Goal: Transaction & Acquisition: Obtain resource

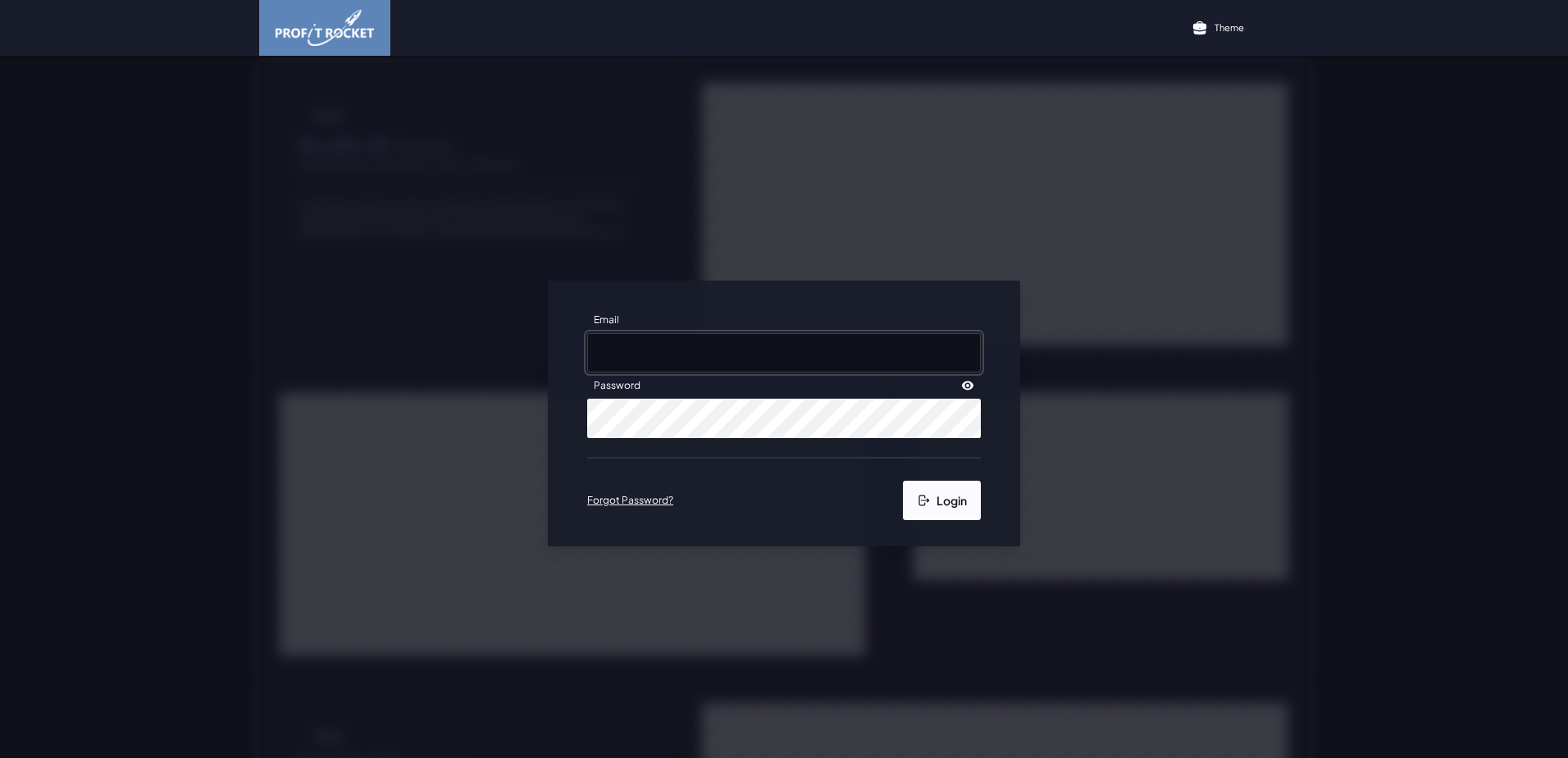
type input "[EMAIL_ADDRESS][DOMAIN_NAME]"
click at [937, 498] on button "Login" at bounding box center [942, 500] width 78 height 39
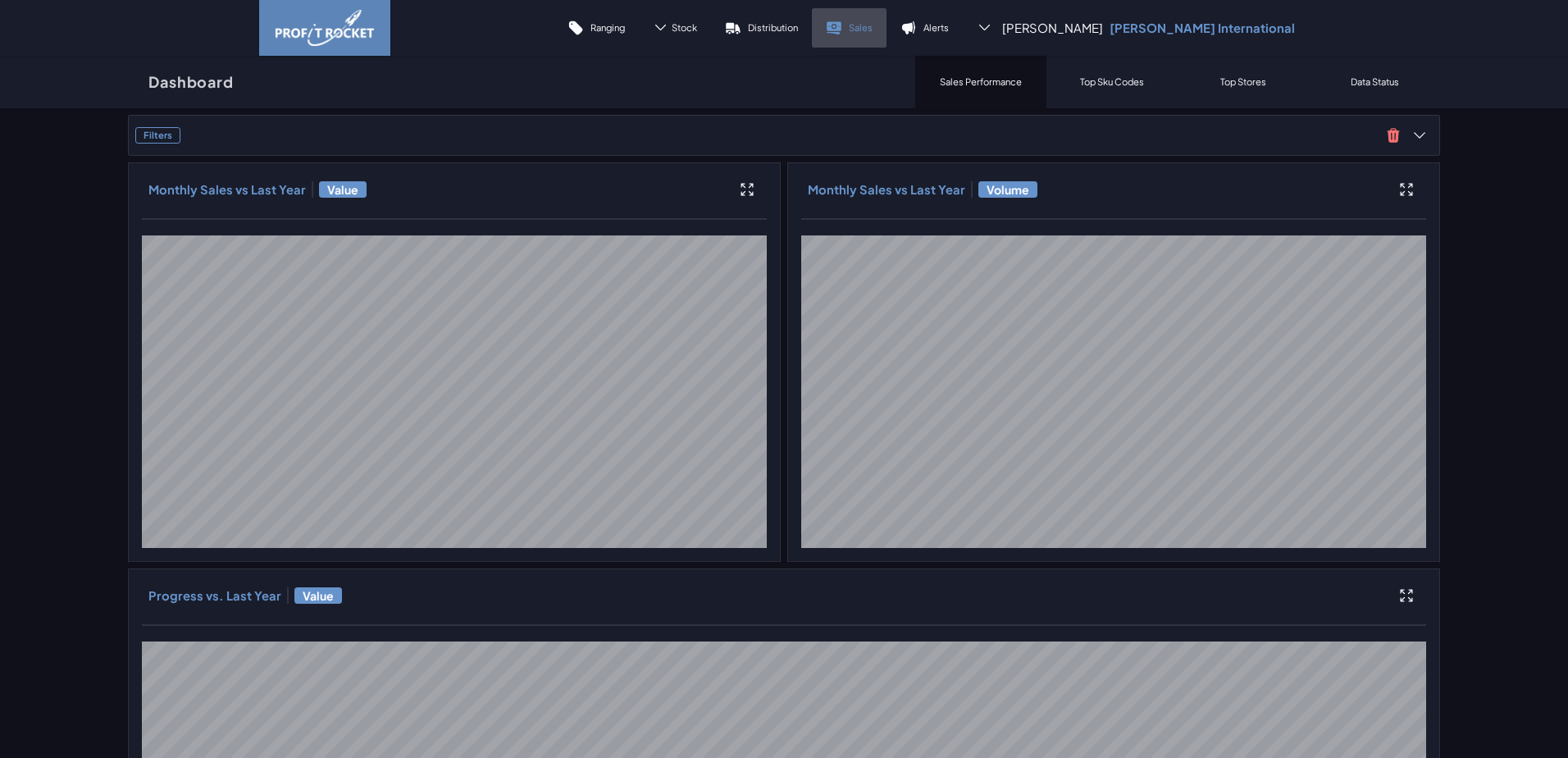
click at [886, 19] on link "Sales" at bounding box center [848, 27] width 75 height 39
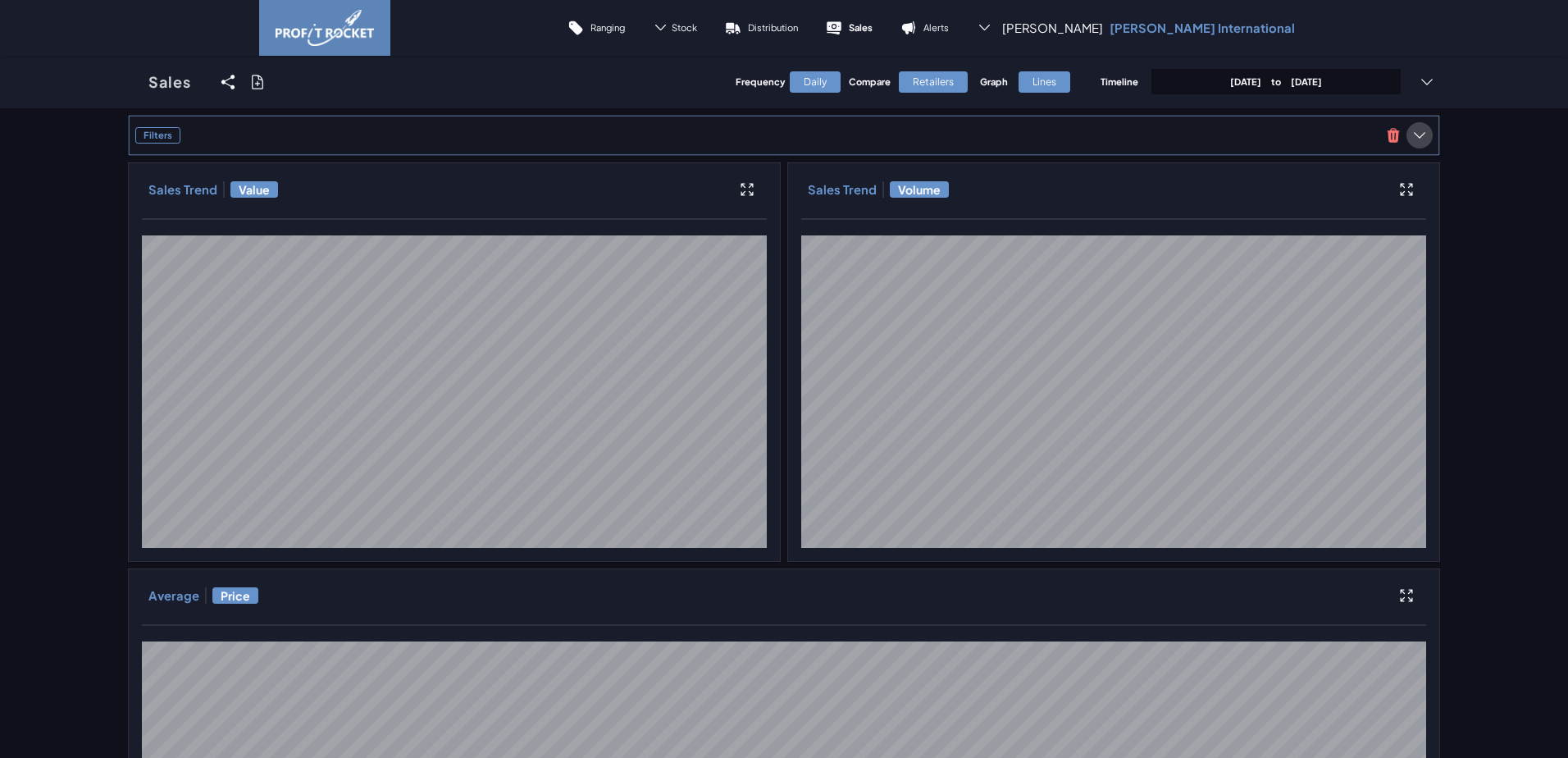
click at [1421, 133] on icon at bounding box center [1419, 134] width 17 height 17
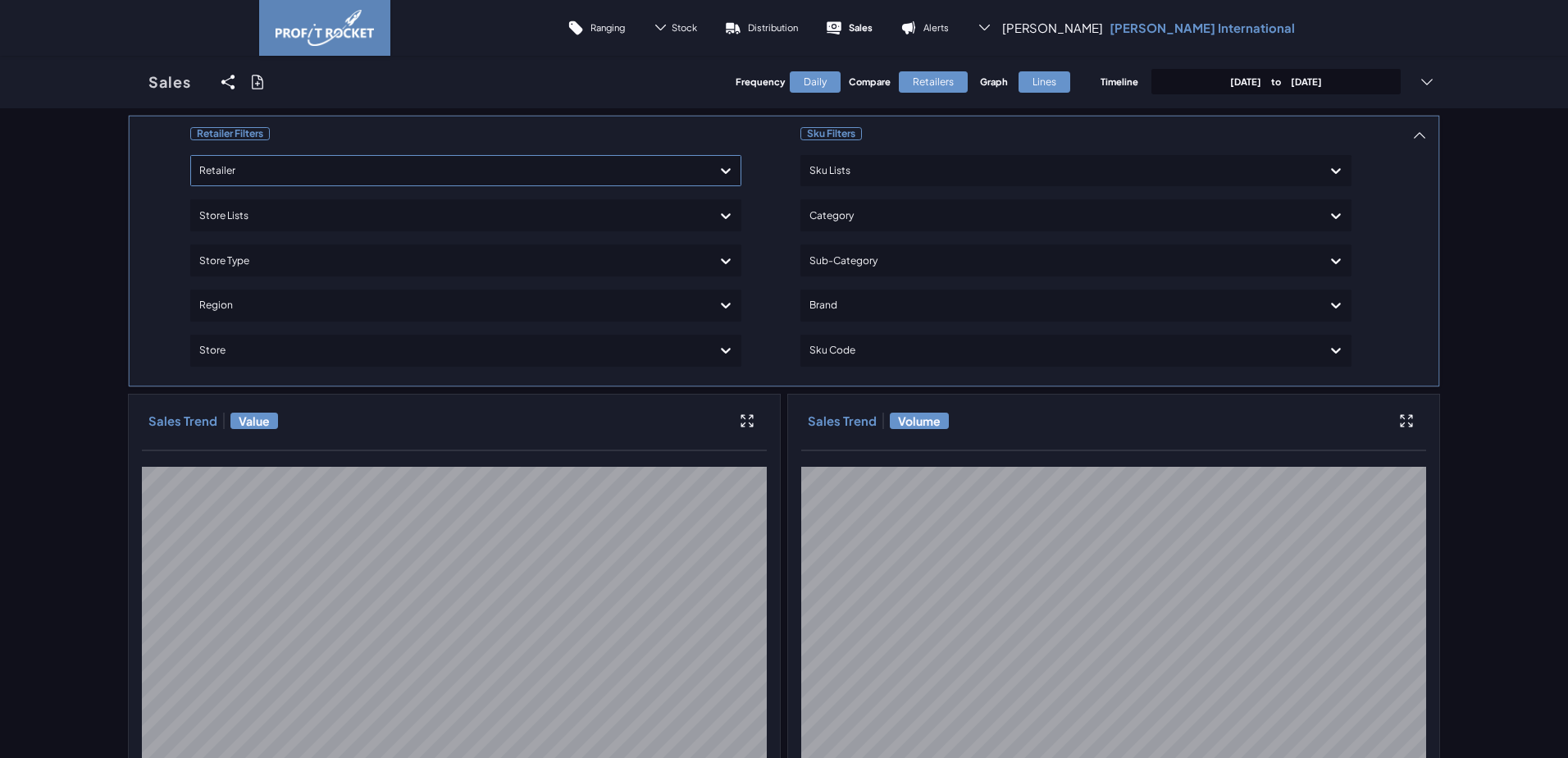
click at [317, 180] on div at bounding box center [451, 171] width 504 height 23
click at [250, 238] on div "Shoprite Checkers" at bounding box center [466, 245] width 537 height 28
click at [1286, 81] on p "June 10th, 2025 to September 10th, 2025" at bounding box center [1276, 81] width 92 height 13
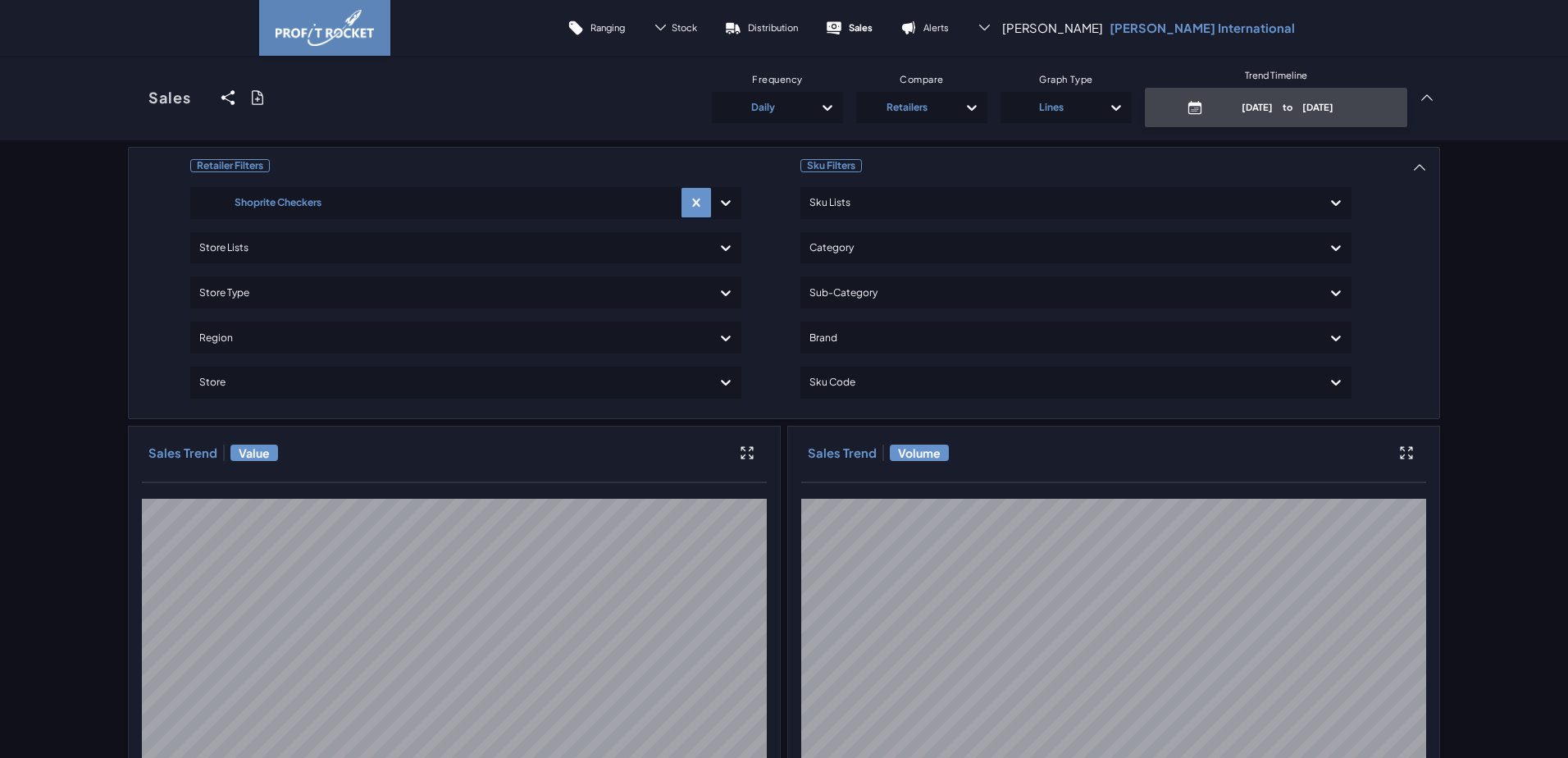
click at [1266, 103] on p "June 10th, 2025 to September 10th, 2025" at bounding box center [1288, 107] width 157 height 13
select select "8"
select select "2025"
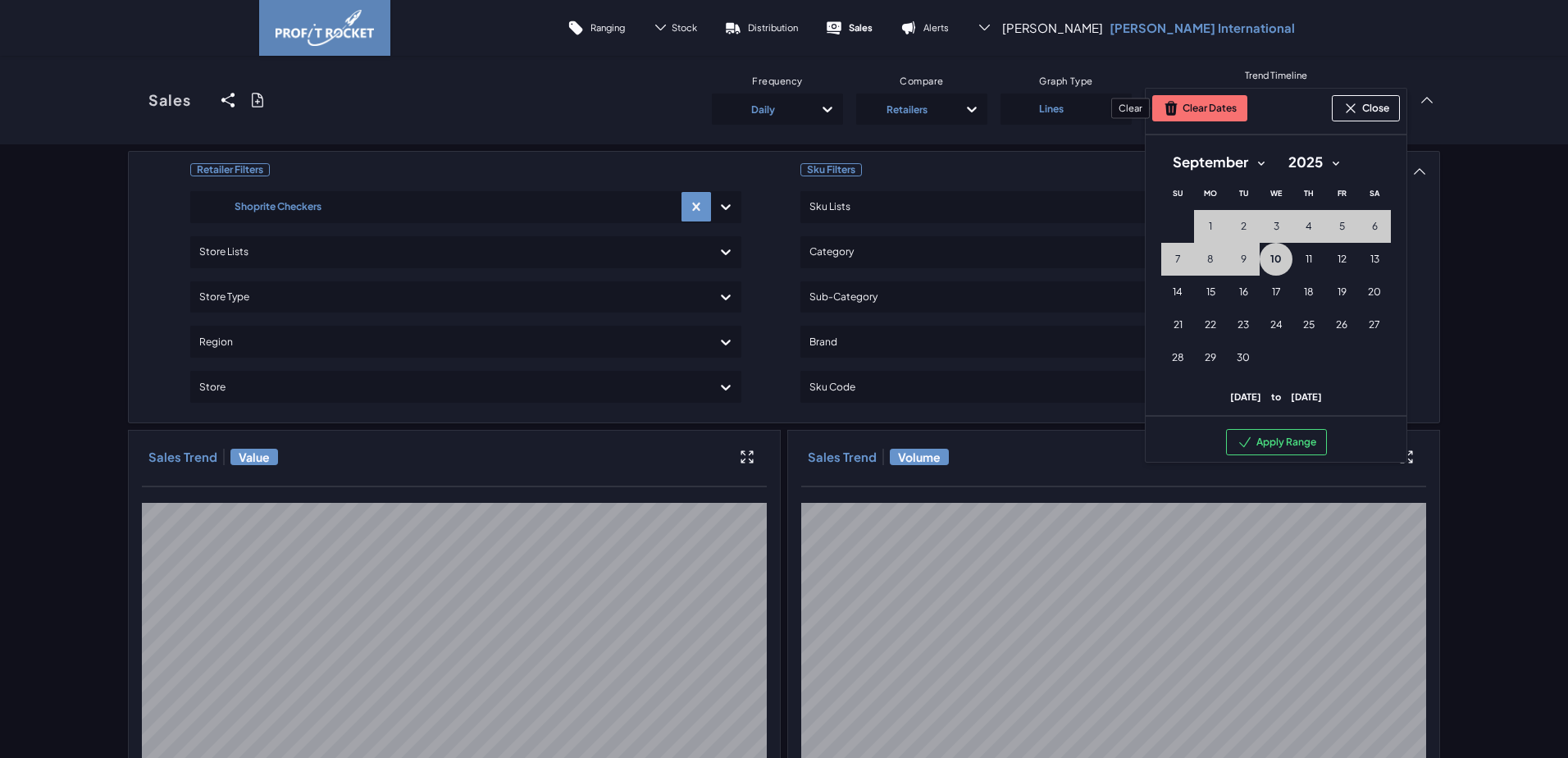
click at [1220, 113] on button "Clear Dates" at bounding box center [1200, 108] width 95 height 26
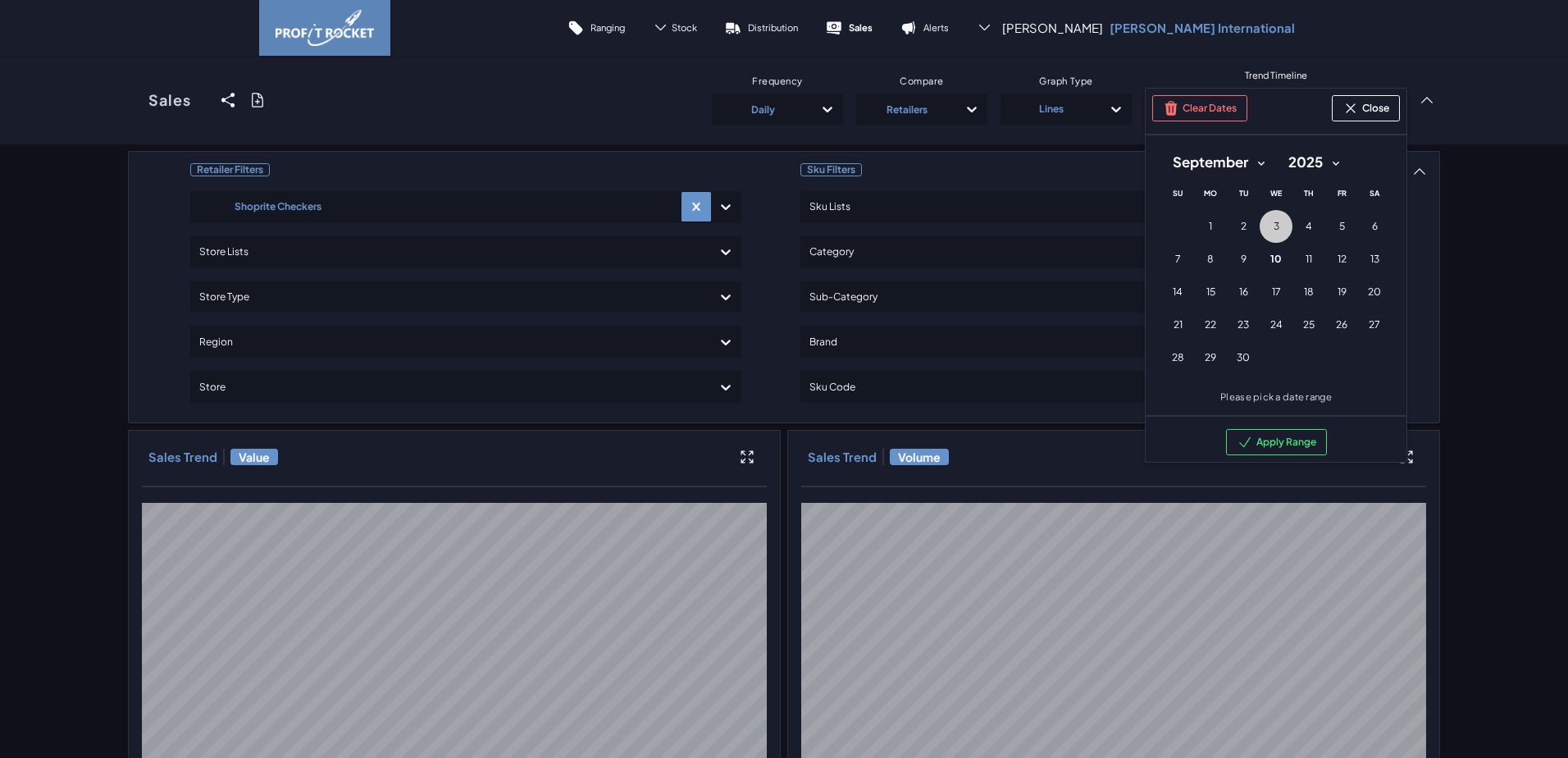
click at [1262, 230] on button "3 3rd September (Wednesday)" at bounding box center [1276, 227] width 33 height 33
click at [1246, 262] on button "9 9th September (Tuesday)" at bounding box center [1243, 259] width 33 height 33
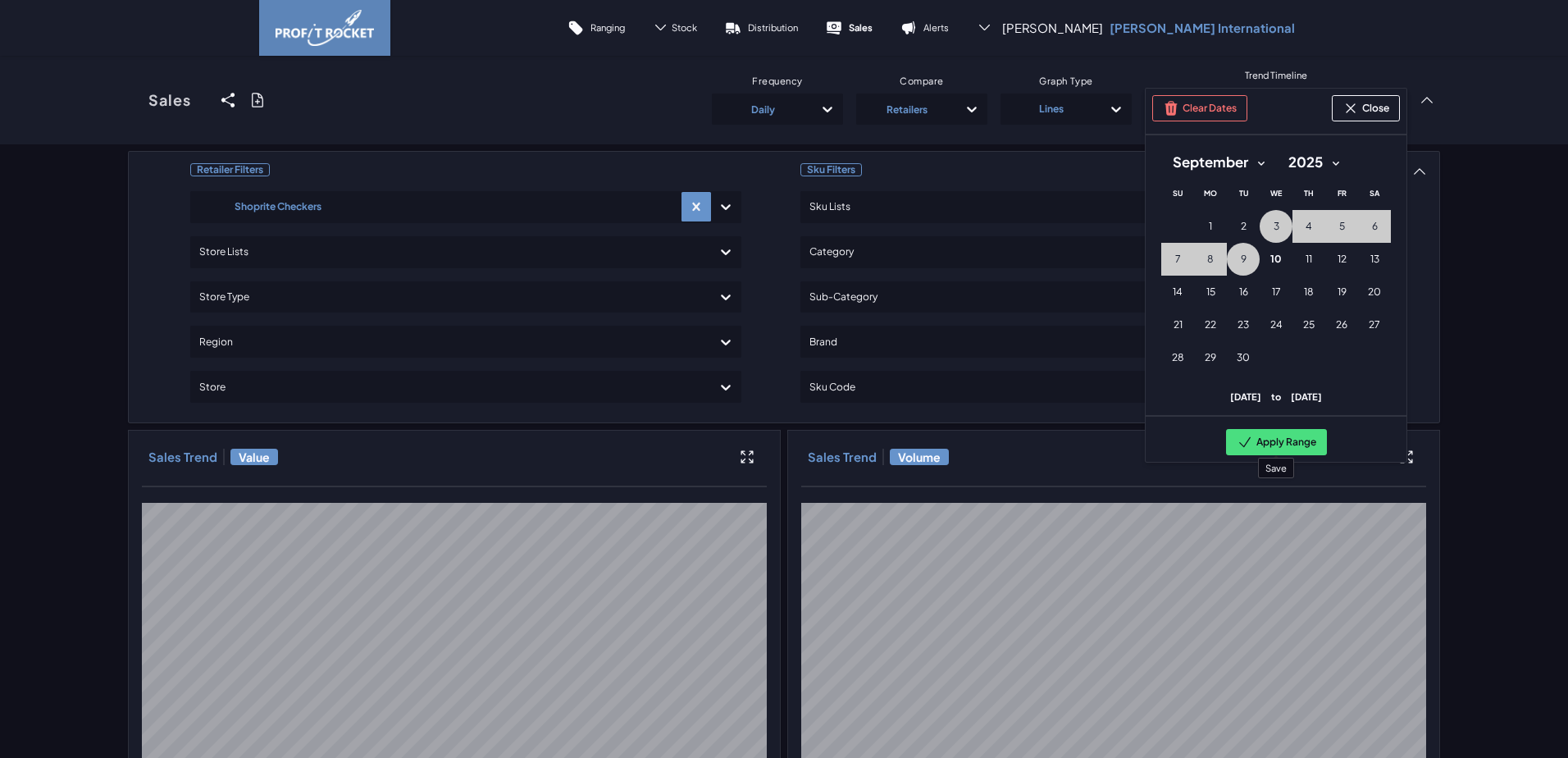
click at [1288, 444] on button "Apply Range" at bounding box center [1277, 441] width 101 height 26
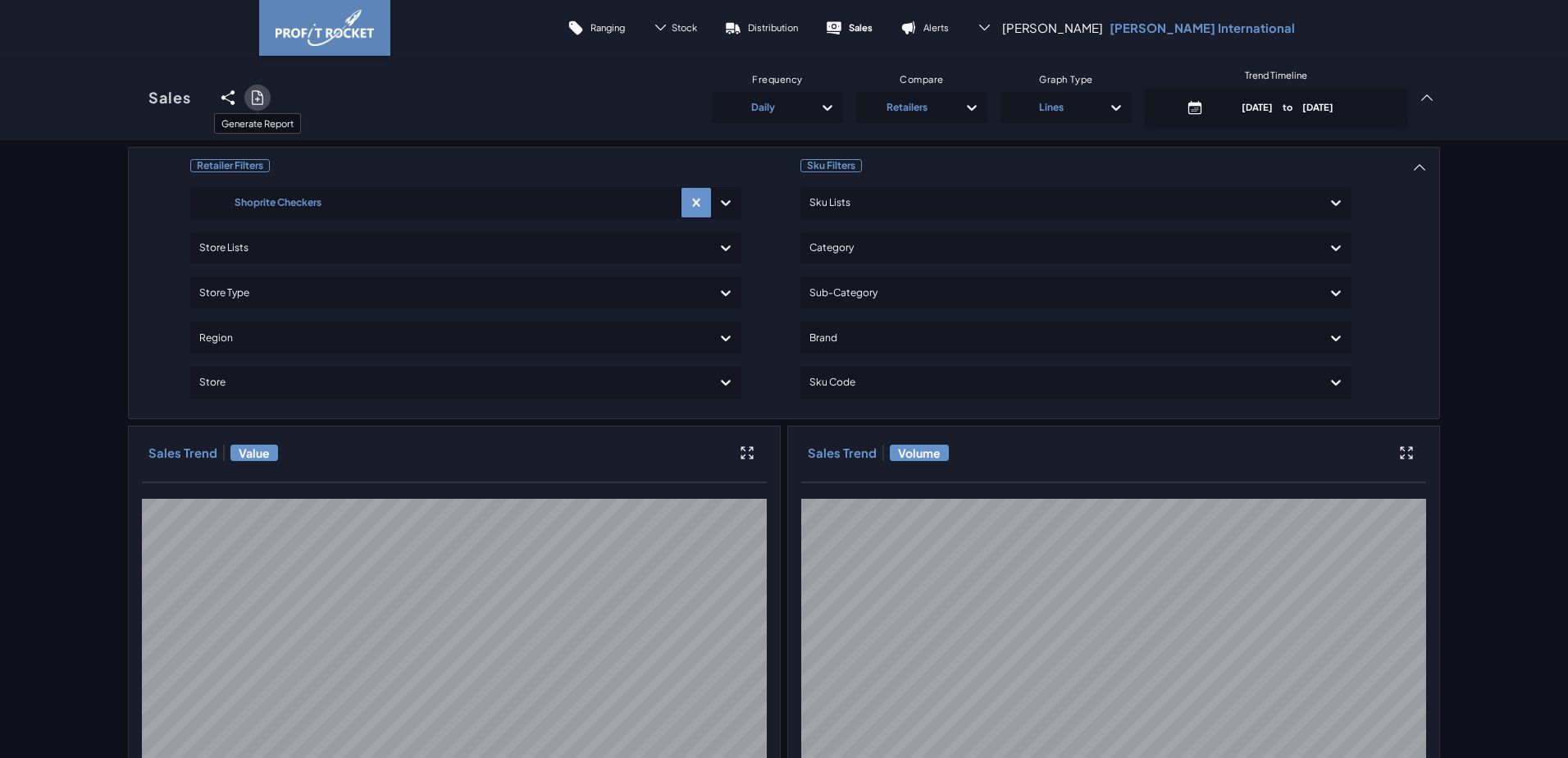
click at [249, 100] on icon at bounding box center [257, 97] width 17 height 17
click at [128, 97] on input "checkbox" at bounding box center [128, 97] width 0 height 0
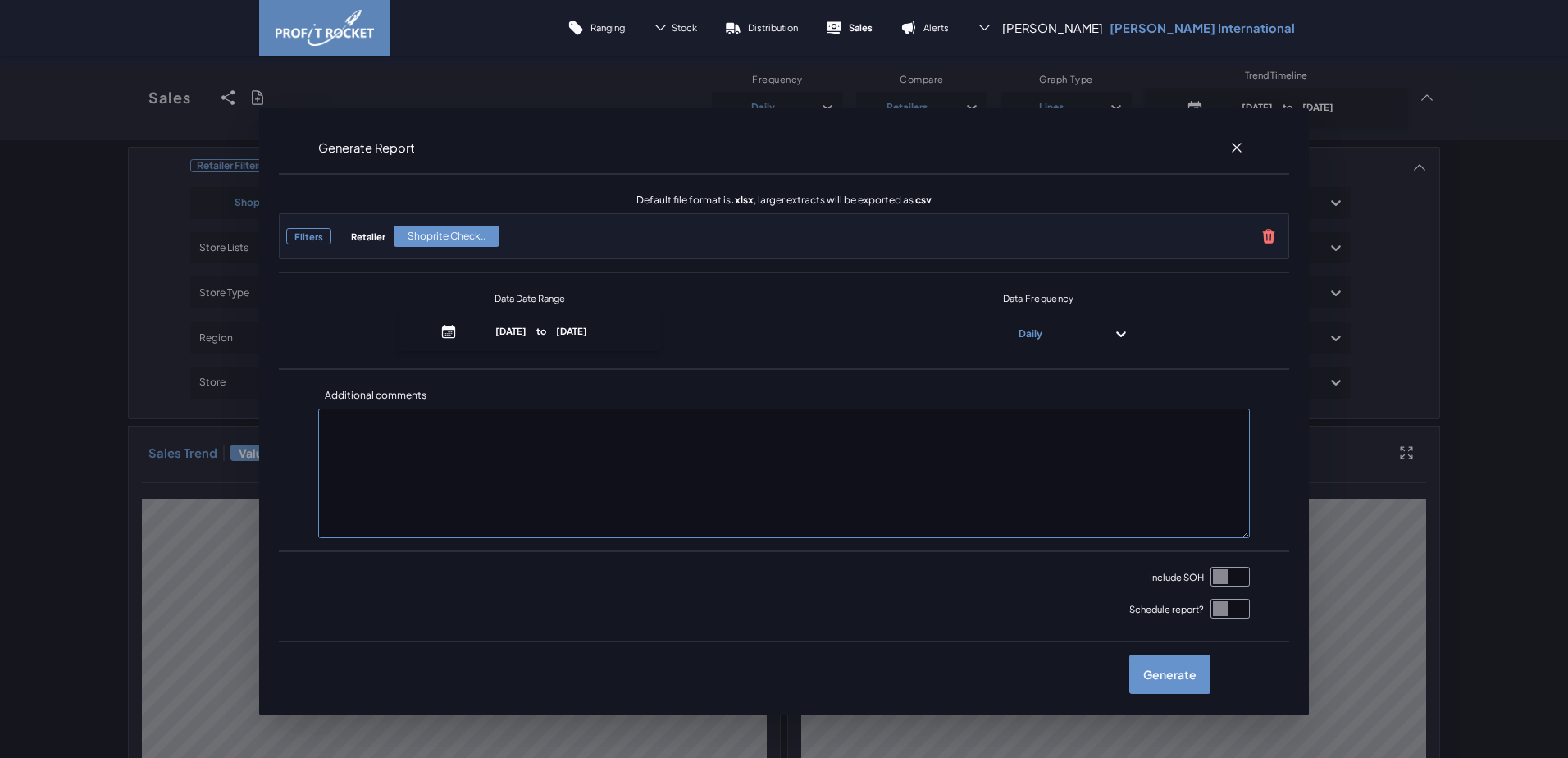
click at [1211, 576] on input "checkbox" at bounding box center [1230, 577] width 39 height 19
checkbox input "true"
click at [1140, 671] on label "Generate" at bounding box center [1169, 674] width 81 height 39
click at [128, 97] on input "checkbox" at bounding box center [128, 97] width 0 height 0
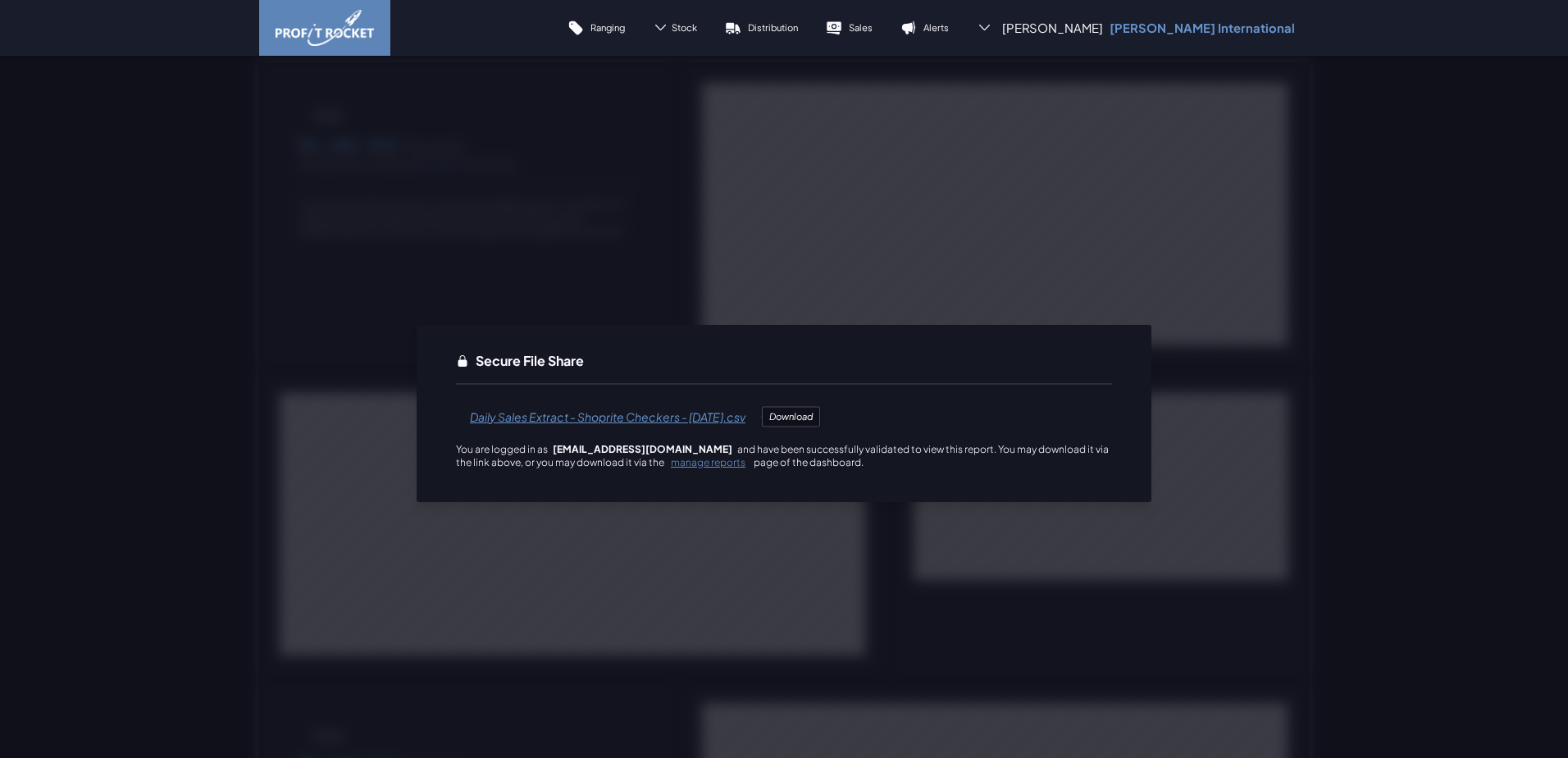
click at [567, 419] on span "Daily Sales Extract - Shoprite Checkers - [DATE].csv" at bounding box center [607, 416] width 303 height 39
